Goal: Task Accomplishment & Management: Complete application form

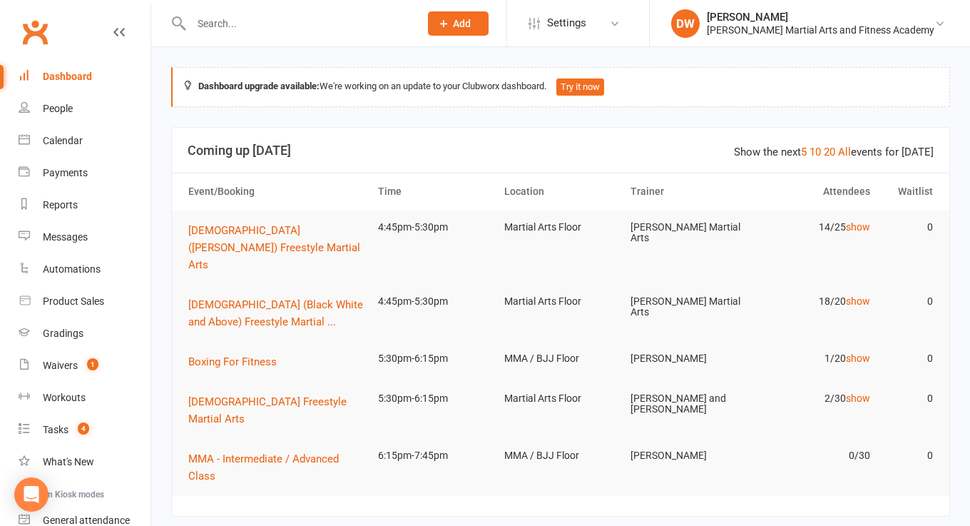
click at [212, 24] on input "text" at bounding box center [298, 24] width 223 height 20
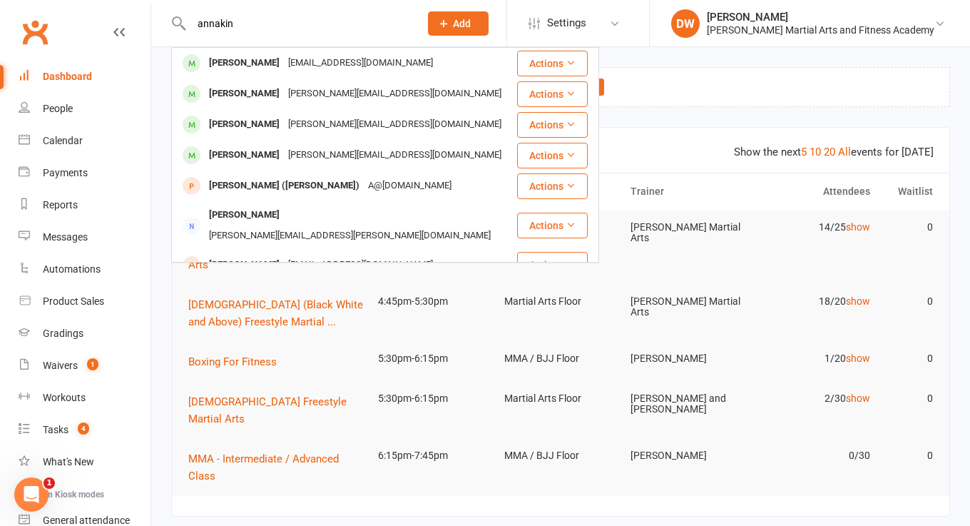
type input "Annakin"
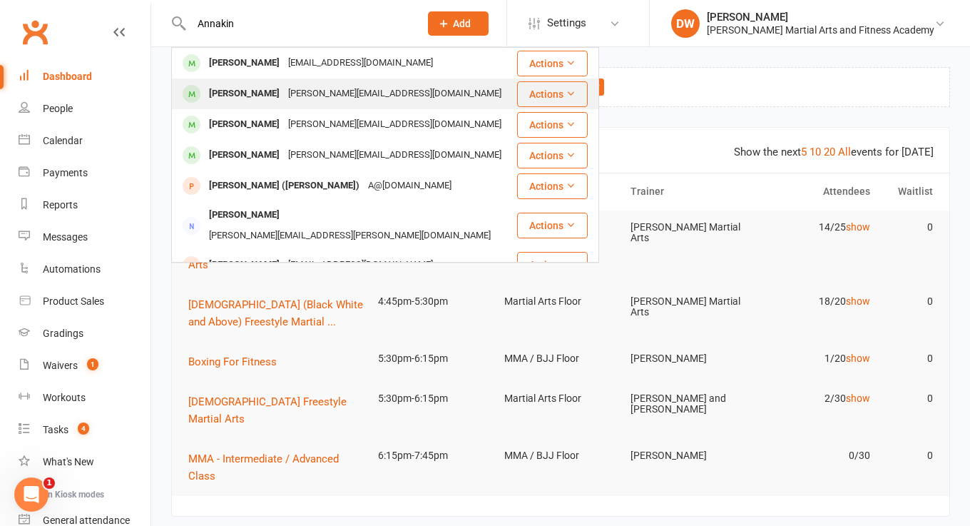
drag, startPoint x: 208, startPoint y: 57, endPoint x: 277, endPoint y: 91, distance: 76.9
click at [284, 91] on div "[PERSON_NAME][EMAIL_ADDRESS][DOMAIN_NAME]" at bounding box center [395, 93] width 222 height 21
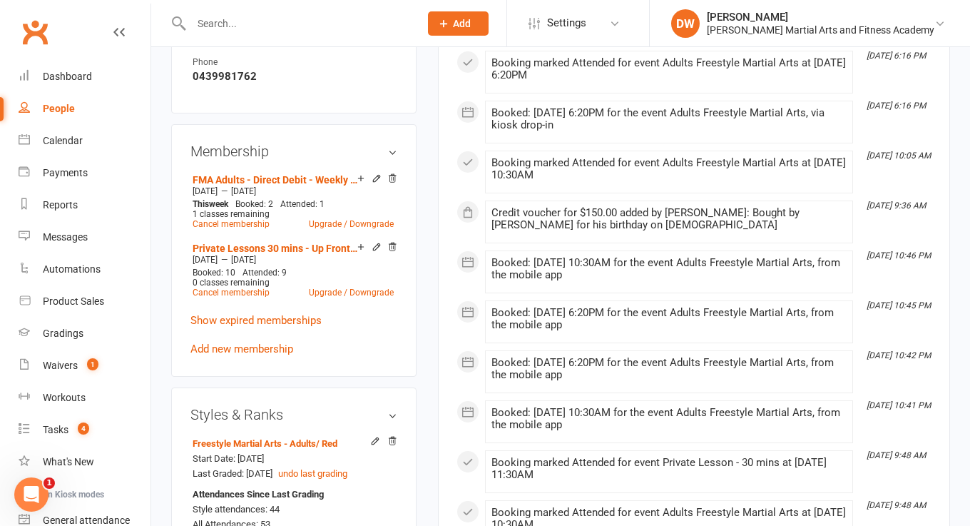
scroll to position [878, 0]
click at [268, 345] on link "Add new membership" at bounding box center [241, 348] width 103 height 13
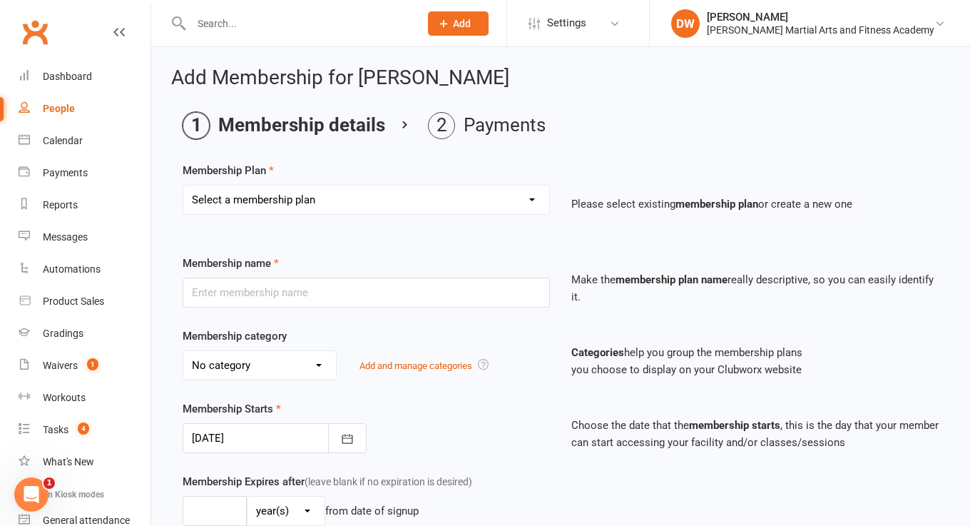
select select "133"
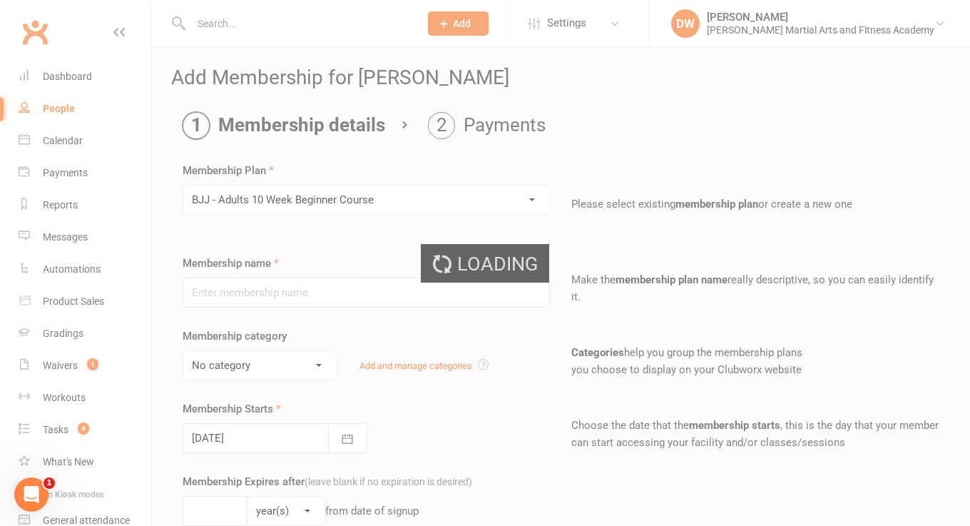
type input "BJJ - Adults 10 Week Beginner Course"
select select "3"
type input "1"
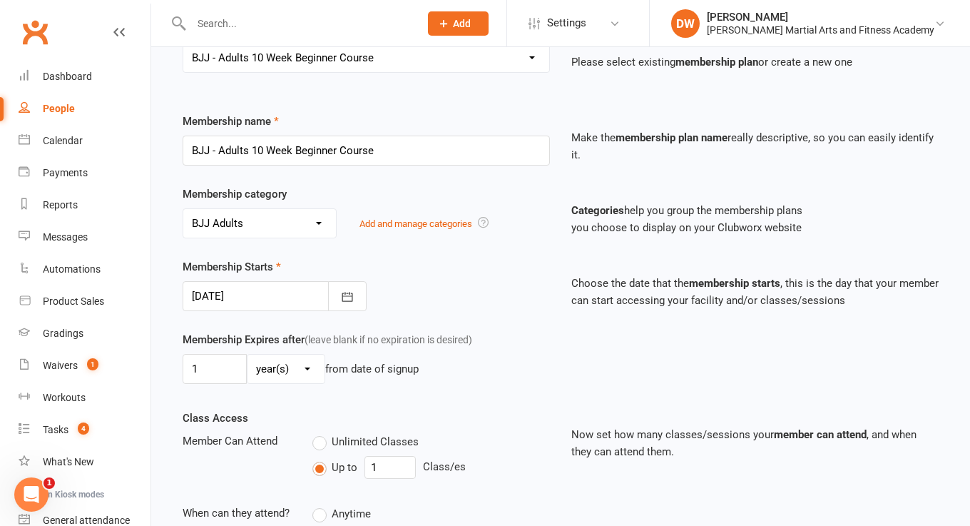
scroll to position [143, 0]
click at [352, 291] on icon "button" at bounding box center [347, 296] width 14 height 14
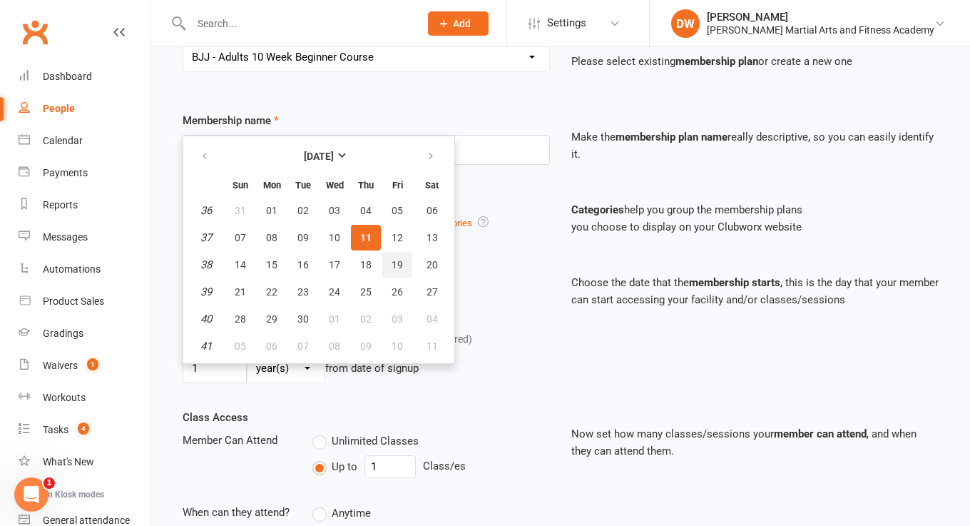
click at [397, 263] on span "19" at bounding box center [397, 264] width 11 height 11
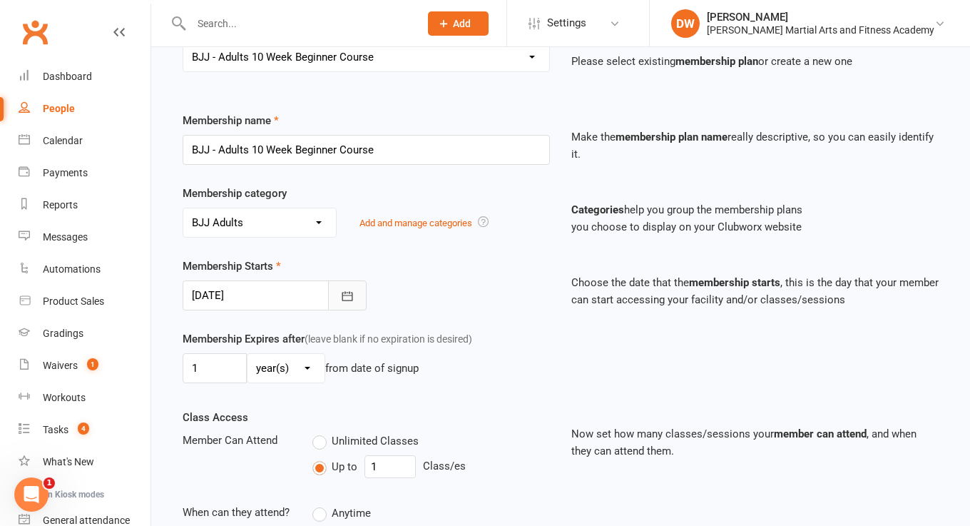
click at [352, 284] on button "button" at bounding box center [347, 295] width 39 height 30
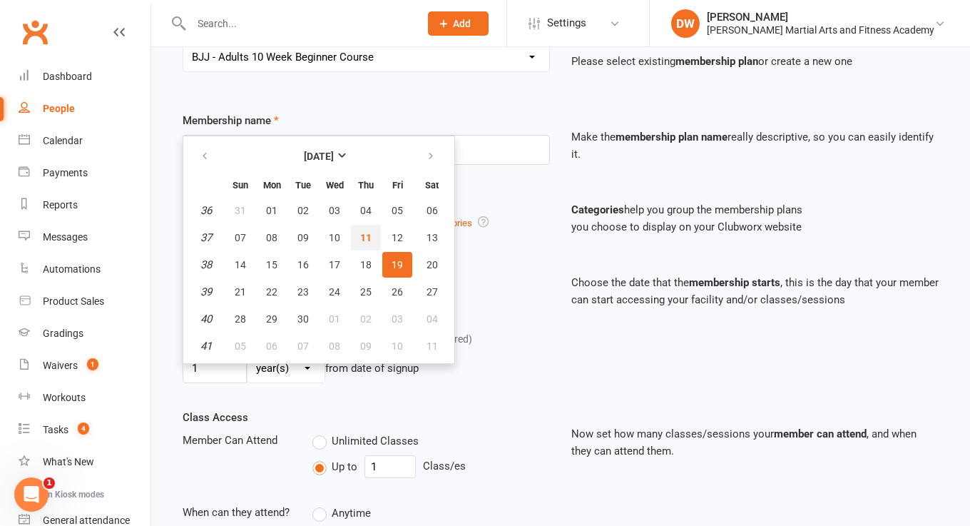
click at [369, 232] on span "11" at bounding box center [365, 237] width 11 height 11
type input "[DATE]"
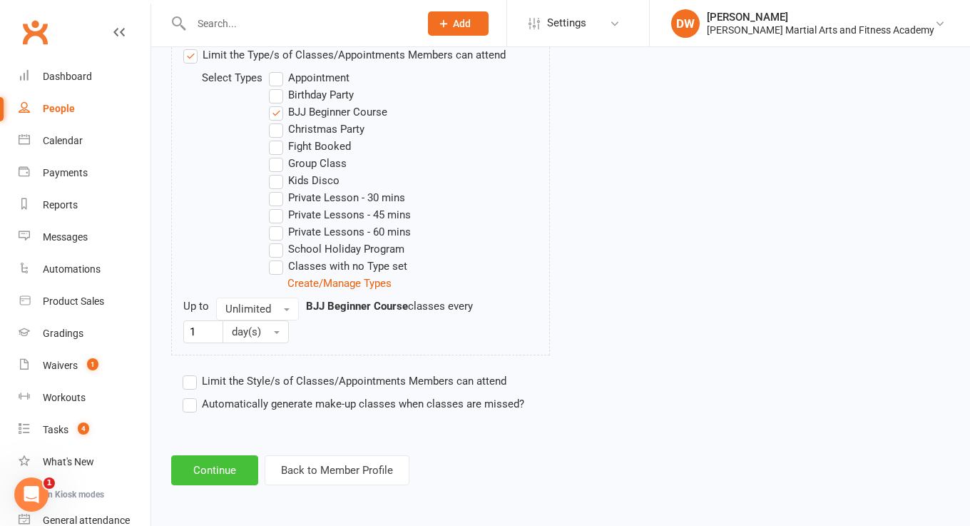
scroll to position [738, 0]
click at [202, 457] on button "Continue" at bounding box center [214, 470] width 87 height 30
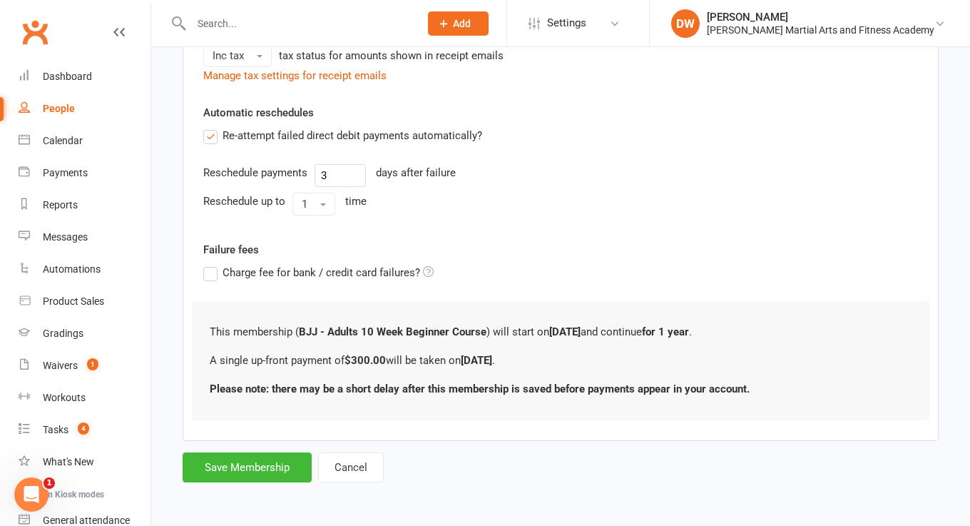
scroll to position [377, 0]
click at [257, 470] on div "Add Membership for Stuart Annakin Membership details Payments Member will pay w…" at bounding box center [560, 93] width 819 height 823
click at [261, 452] on button "Save Membership" at bounding box center [247, 467] width 129 height 30
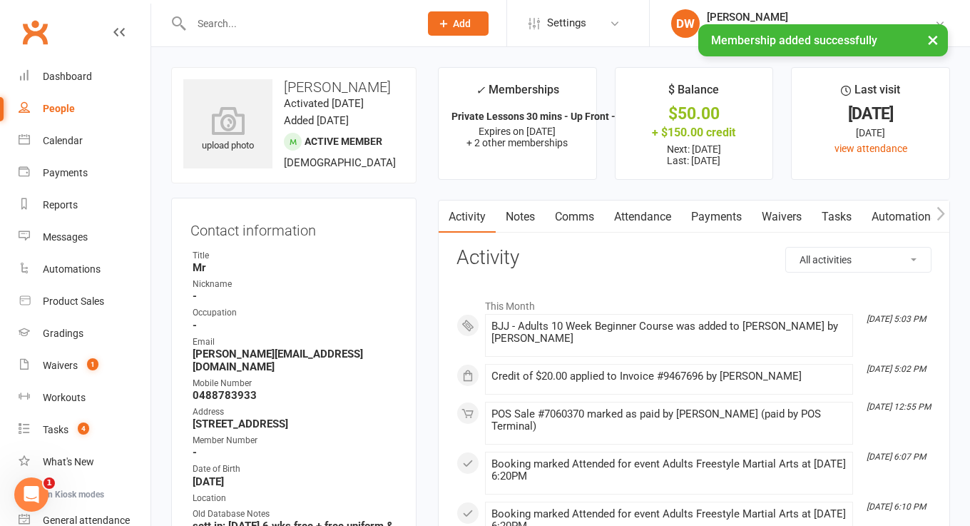
click at [708, 209] on link "Payments" at bounding box center [716, 216] width 71 height 33
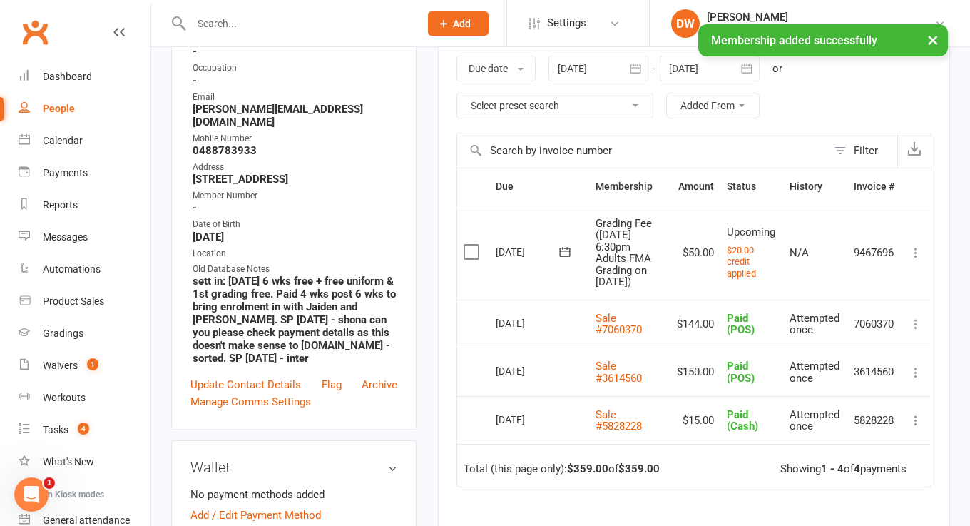
scroll to position [245, 0]
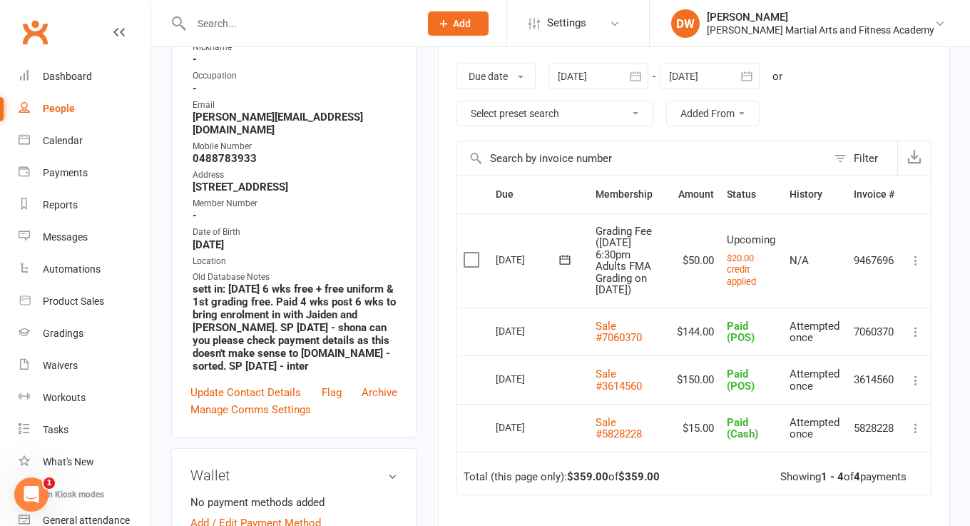
scroll to position [260, 0]
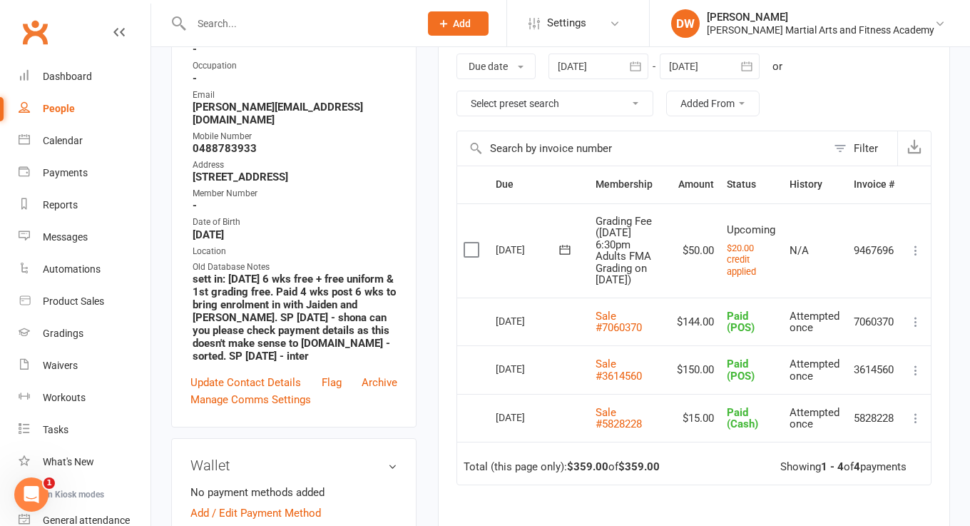
scroll to position [277, 0]
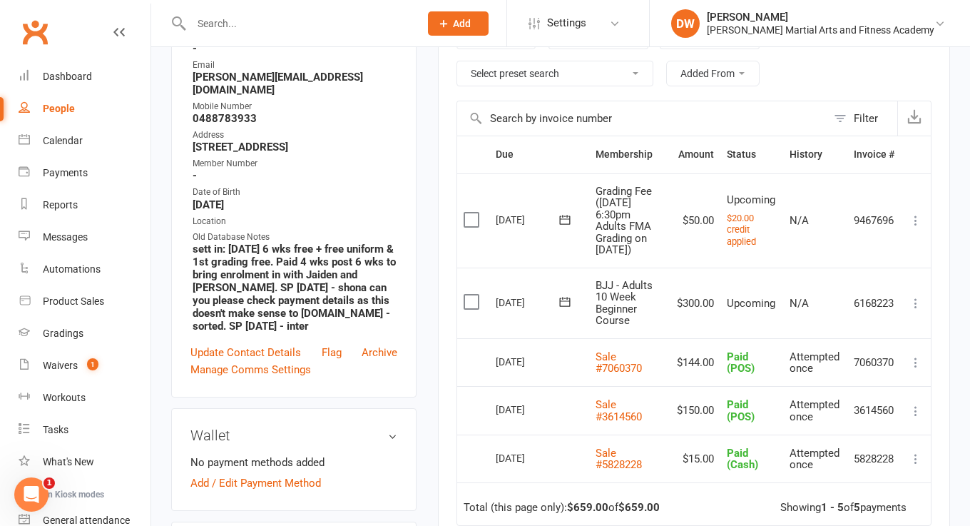
scroll to position [309, 0]
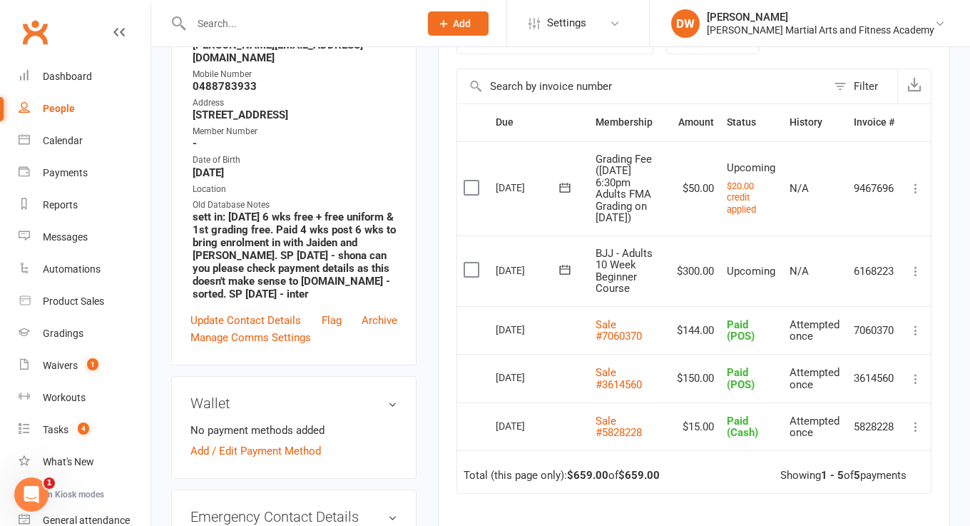
click at [915, 278] on icon at bounding box center [916, 271] width 14 height 14
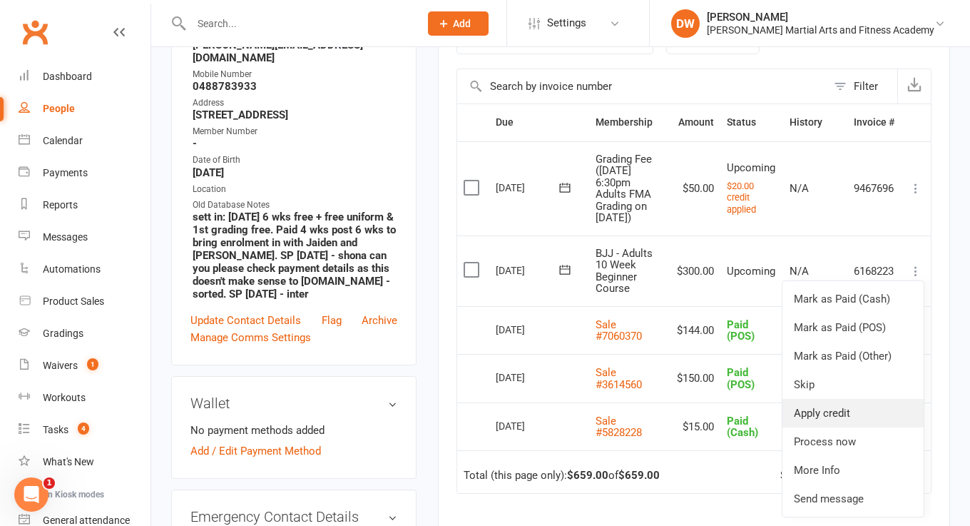
click at [842, 416] on link "Apply credit" at bounding box center [853, 413] width 141 height 29
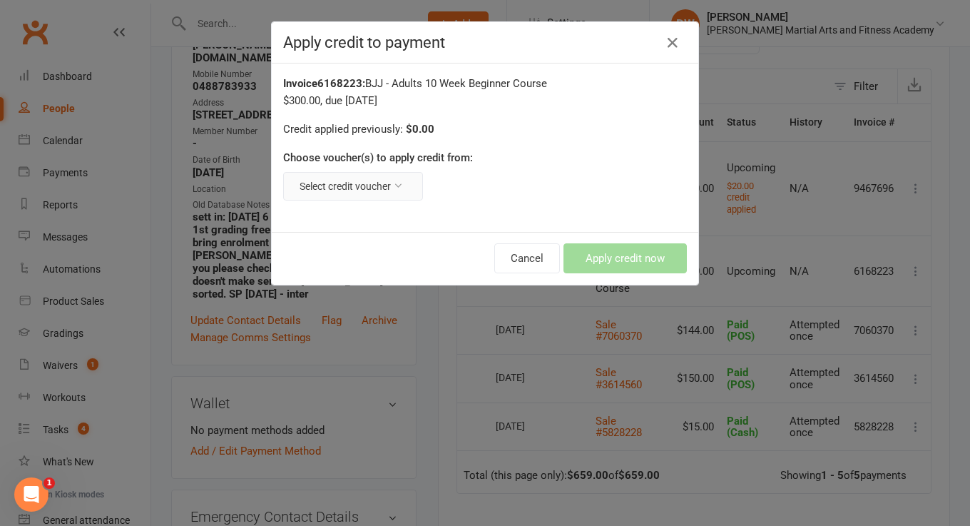
click at [383, 181] on button "Select credit voucher" at bounding box center [353, 186] width 140 height 29
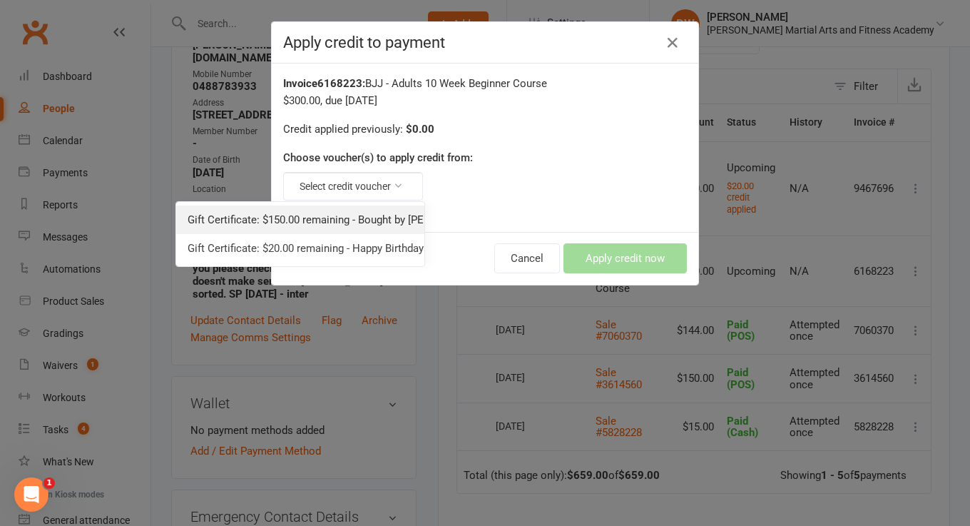
click at [341, 217] on link "Gift Certificate: $150.00 remaining - Bought by Ben Stacey for his birthday on …" at bounding box center [300, 219] width 248 height 29
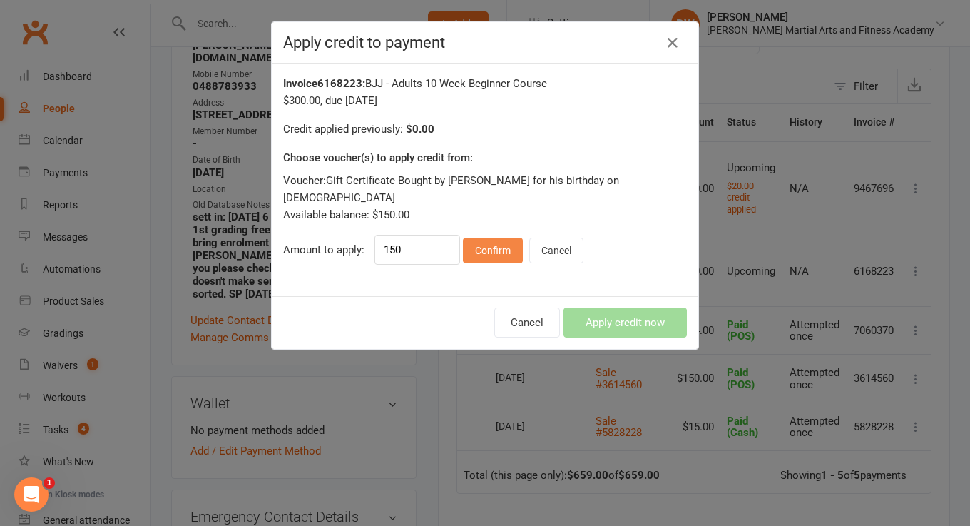
click at [483, 238] on button "Confirm" at bounding box center [493, 251] width 60 height 26
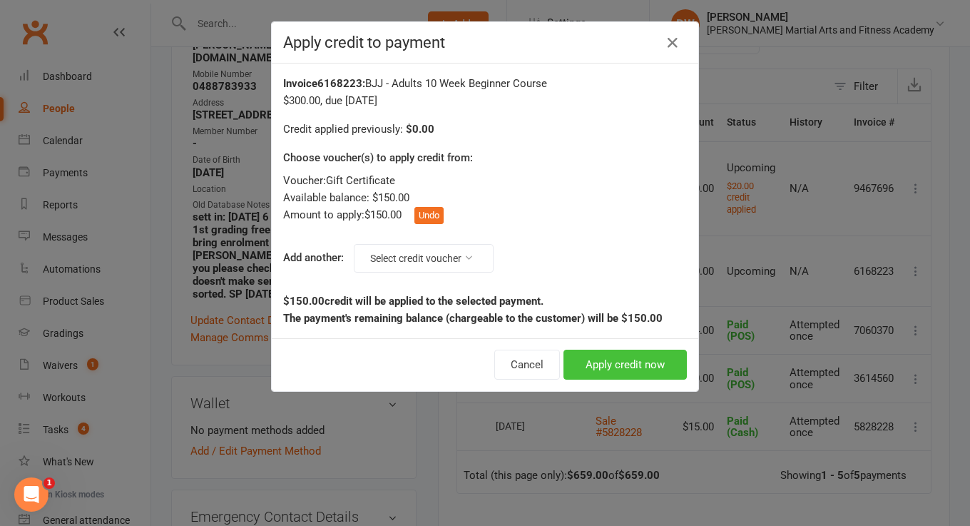
click at [617, 363] on button "Apply credit now" at bounding box center [625, 365] width 123 height 30
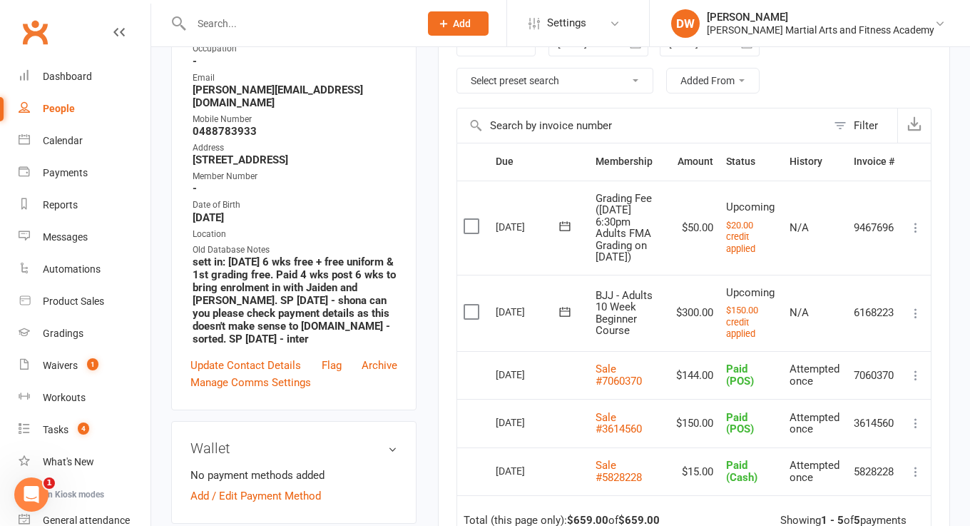
scroll to position [261, 0]
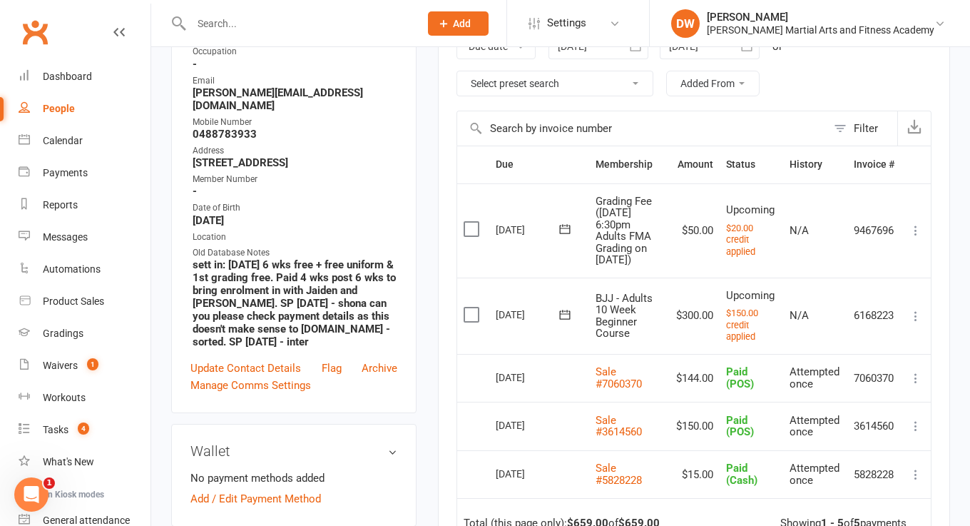
click at [916, 323] on icon at bounding box center [916, 316] width 14 height 14
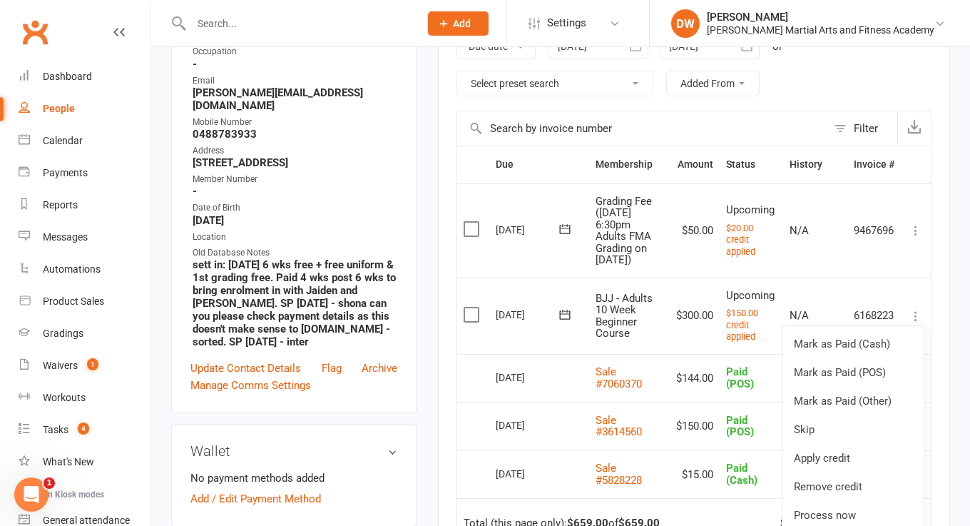
click at [687, 346] on td "$300.00" at bounding box center [695, 316] width 50 height 76
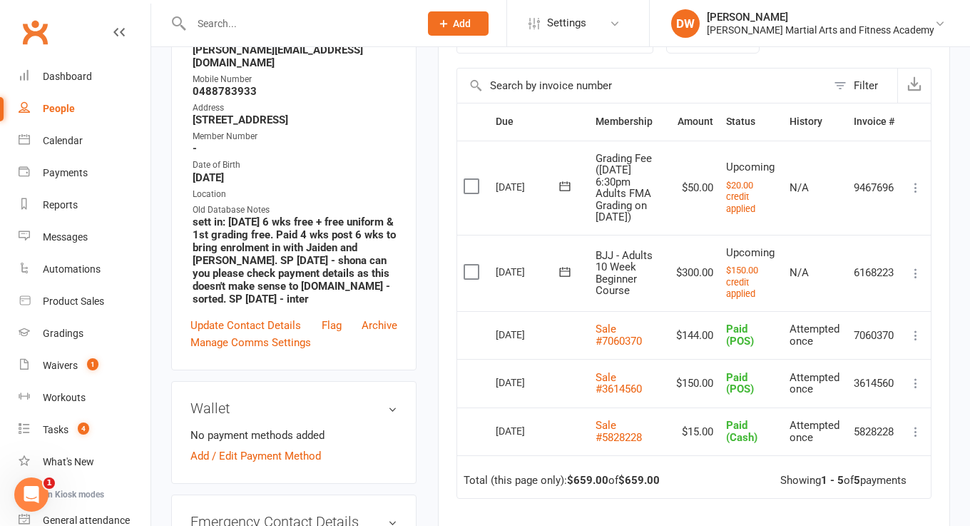
scroll to position [304, 0]
click at [918, 277] on icon at bounding box center [916, 273] width 14 height 14
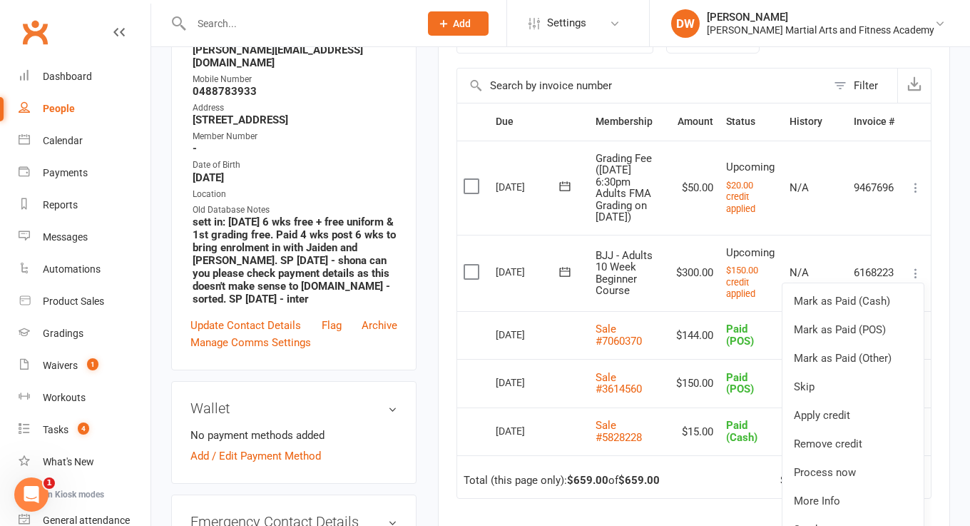
click at [660, 307] on td "BJJ - Adults 10 Week Beginner Course" at bounding box center [629, 273] width 81 height 76
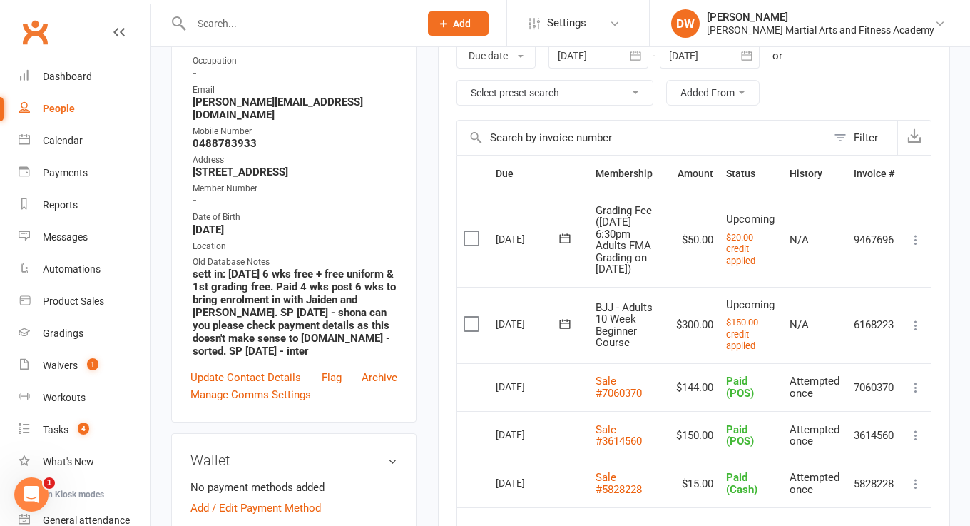
scroll to position [251, 0]
click at [915, 333] on icon at bounding box center [916, 326] width 14 height 14
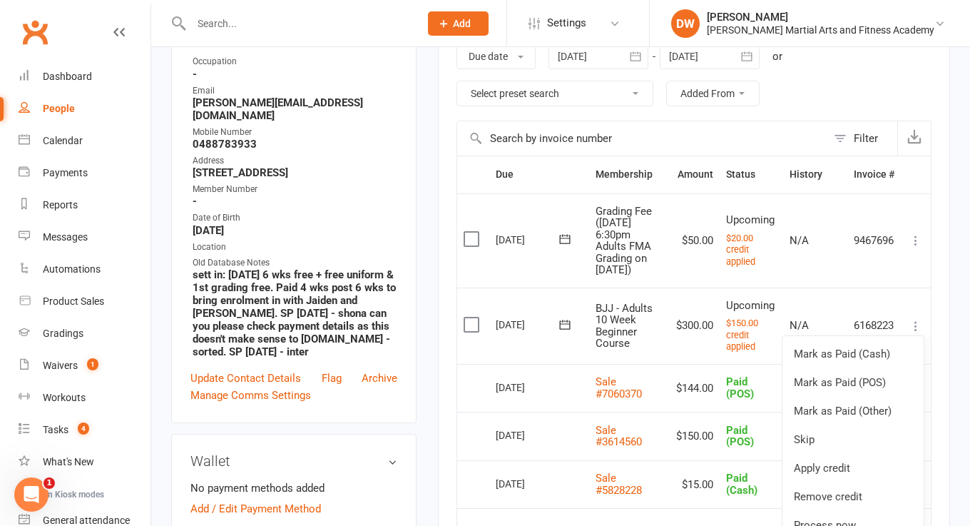
click at [699, 347] on td "$300.00" at bounding box center [695, 326] width 50 height 76
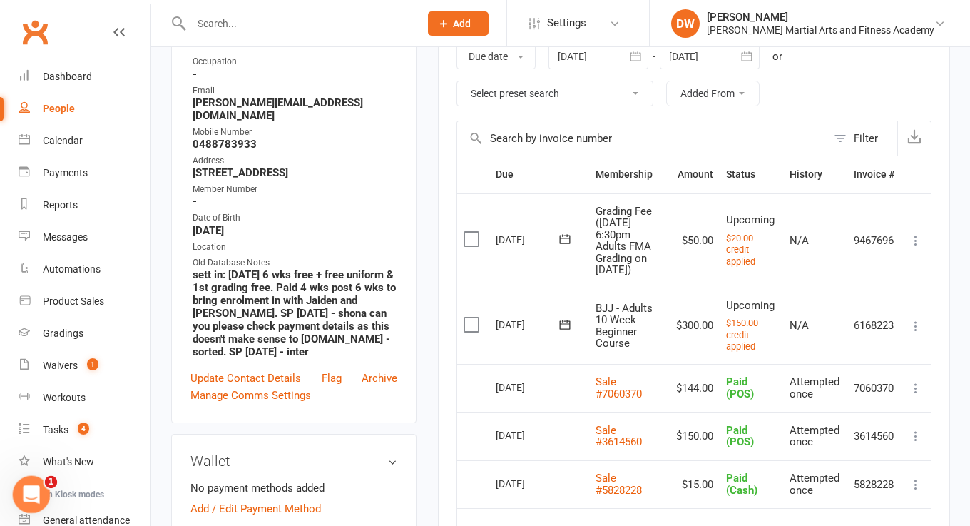
click at [41, 497] on div "Open Intercom Messenger" at bounding box center [29, 492] width 47 height 47
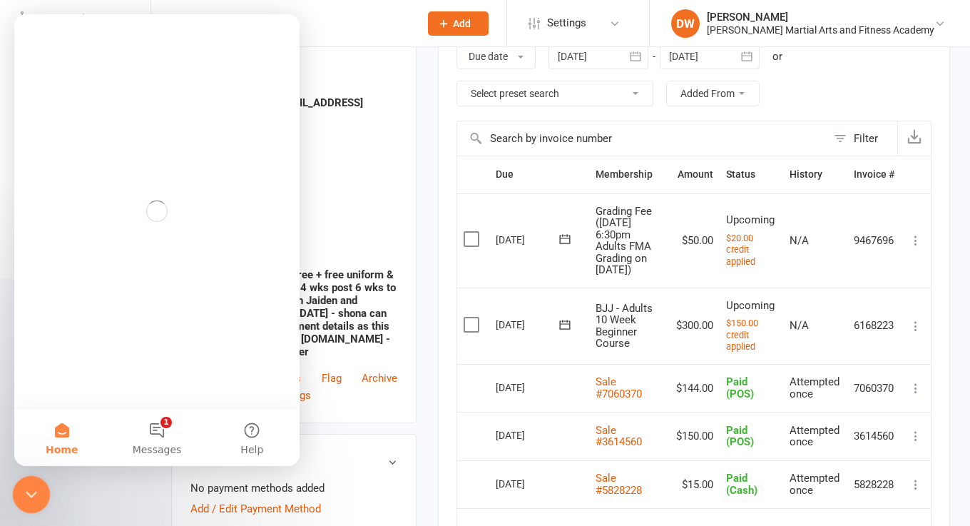
scroll to position [0, 0]
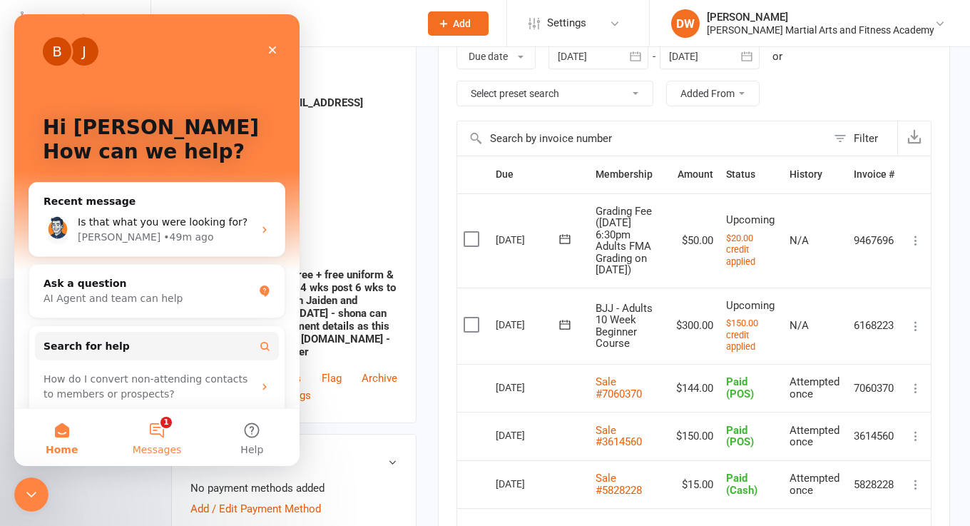
click at [158, 423] on button "1 Messages" at bounding box center [156, 437] width 95 height 57
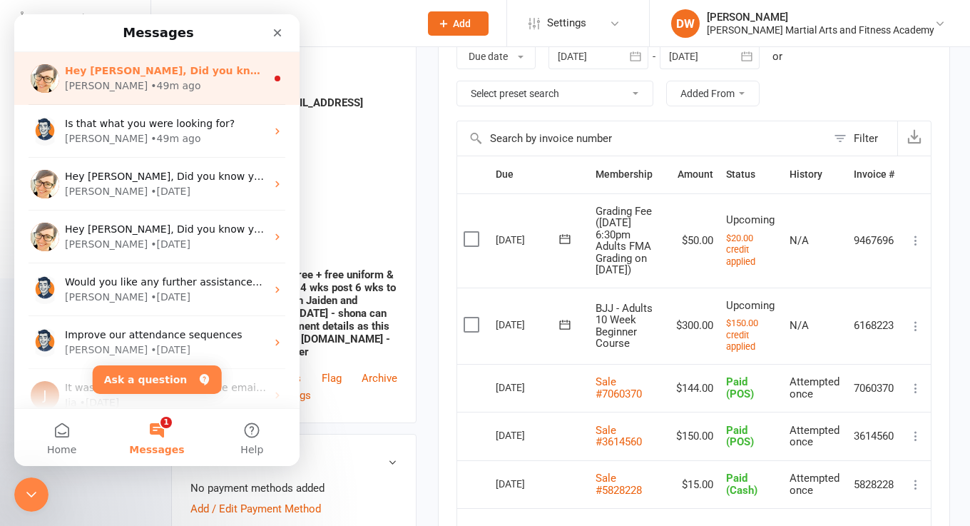
click at [166, 78] on div "Hey David, Did you know your members can book and pay for classes directly from…" at bounding box center [165, 70] width 201 height 15
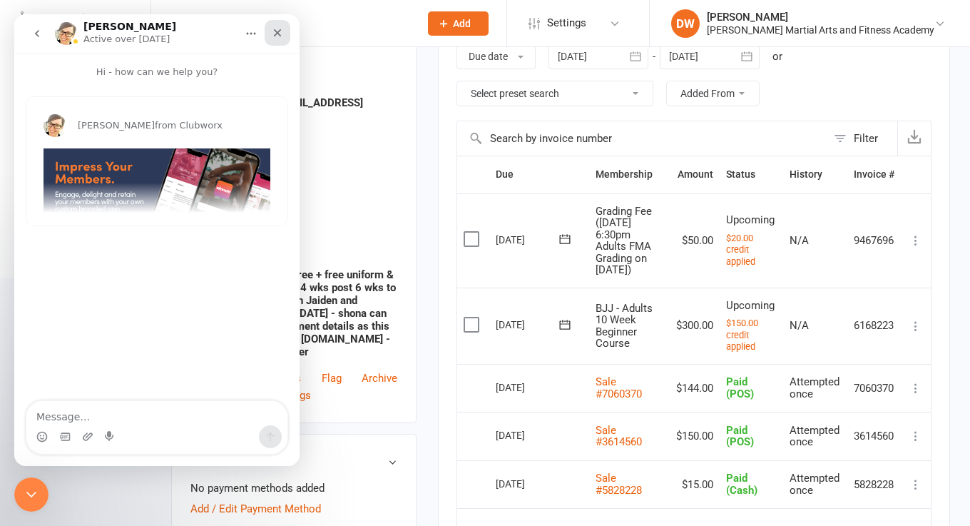
click at [280, 36] on icon "Close" at bounding box center [278, 33] width 8 height 8
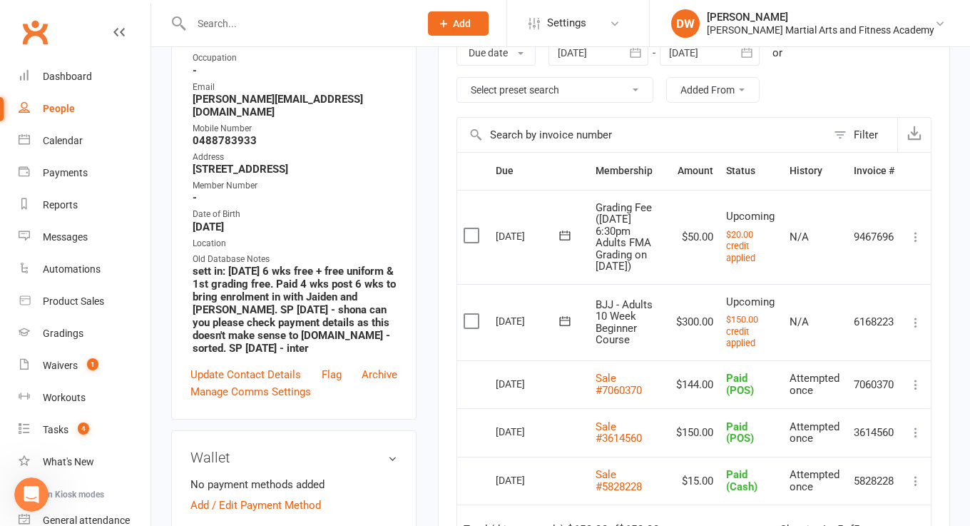
scroll to position [337, 0]
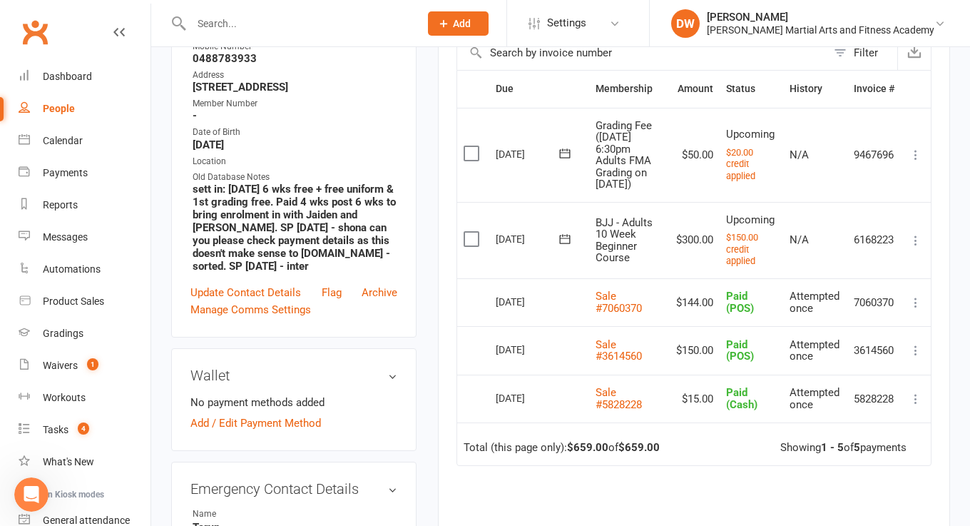
click at [915, 245] on icon at bounding box center [916, 240] width 14 height 14
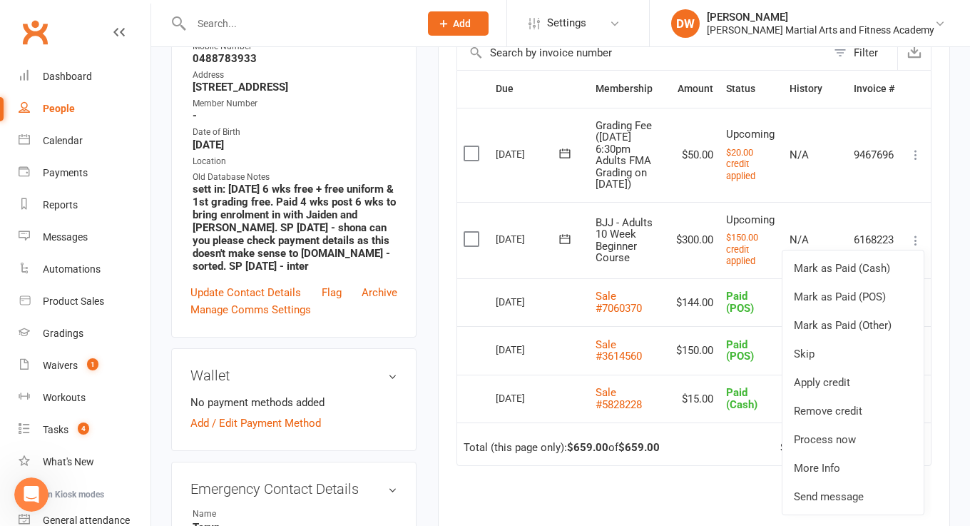
click at [916, 248] on icon at bounding box center [916, 240] width 14 height 14
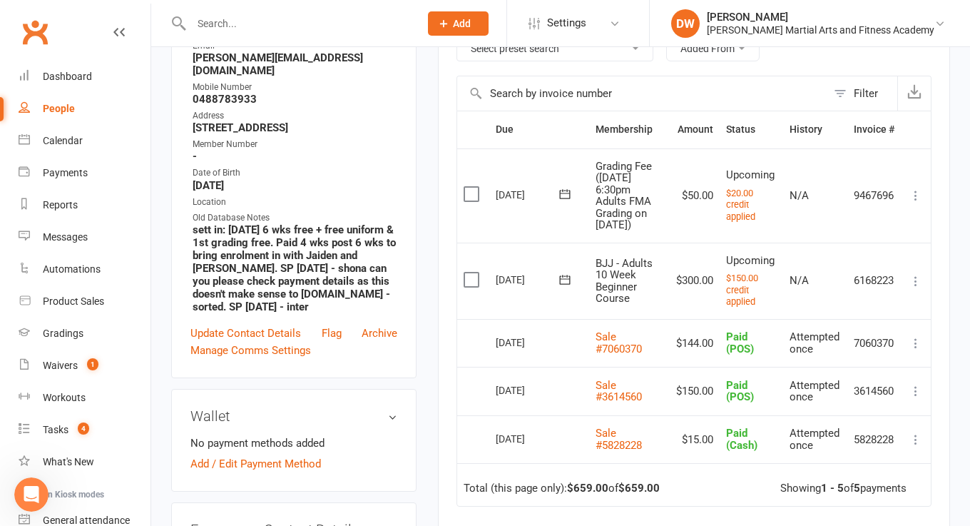
scroll to position [287, 0]
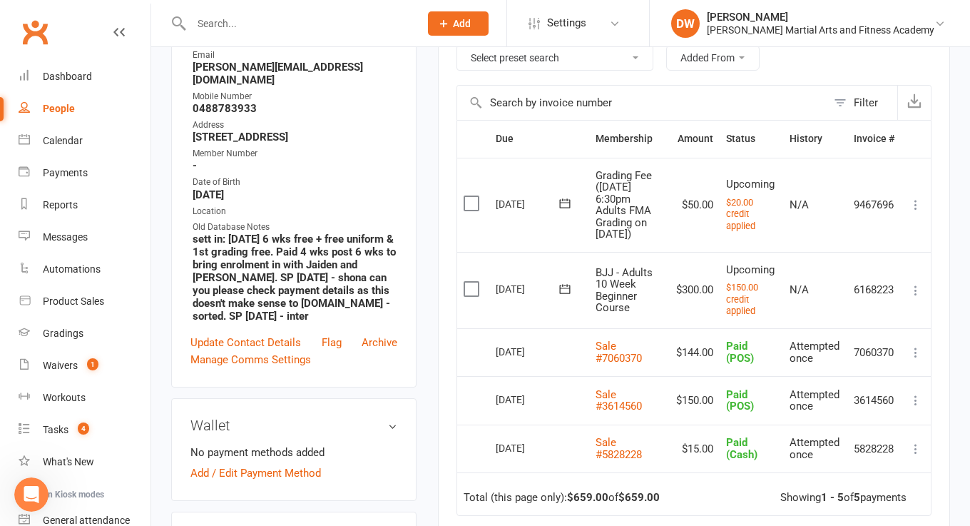
click at [915, 296] on icon at bounding box center [916, 290] width 14 height 14
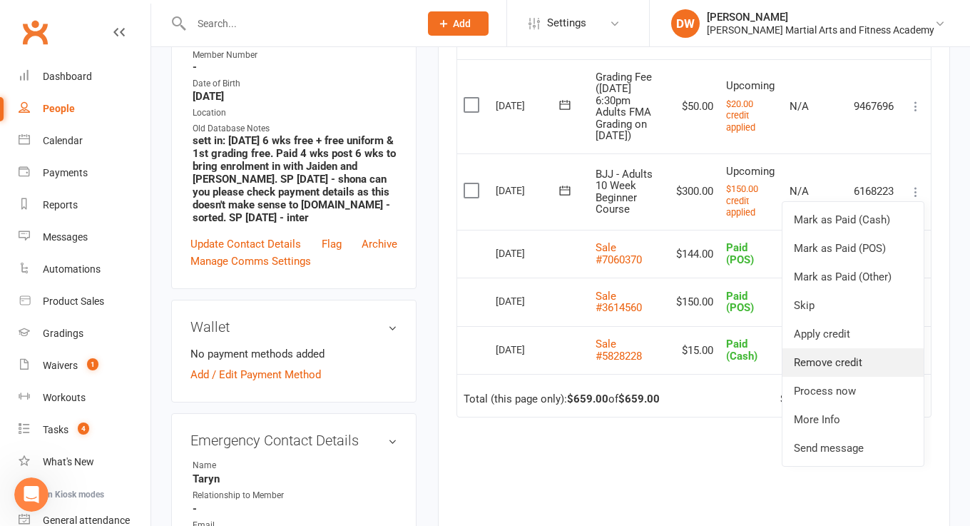
scroll to position [385, 0]
click at [806, 151] on td "N/A" at bounding box center [815, 106] width 64 height 94
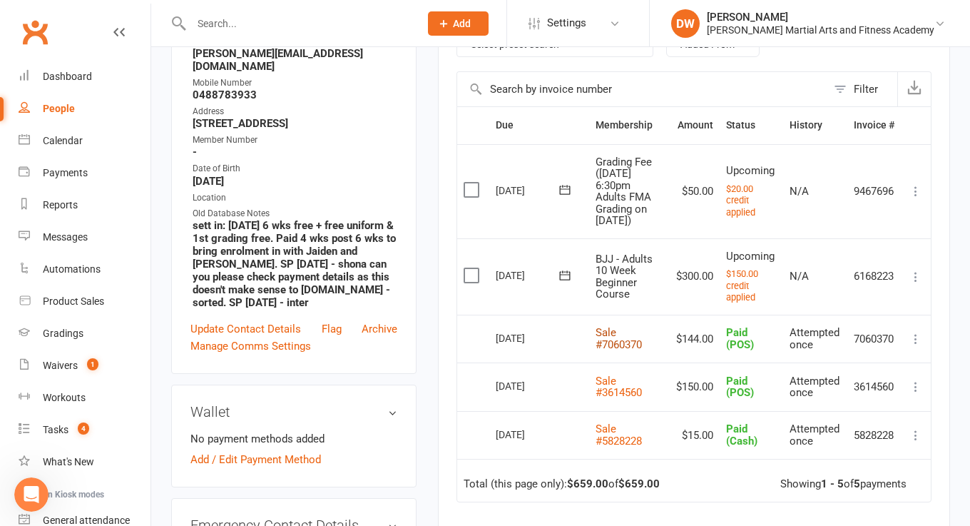
scroll to position [297, 0]
